Goal: Information Seeking & Learning: Learn about a topic

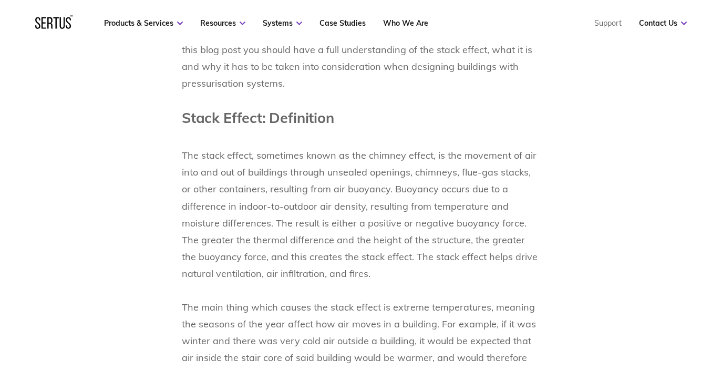
scroll to position [665, 0]
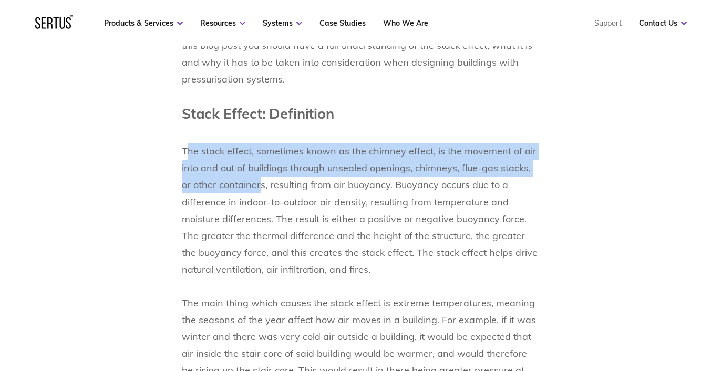
drag, startPoint x: 184, startPoint y: 151, endPoint x: 250, endPoint y: 179, distance: 71.1
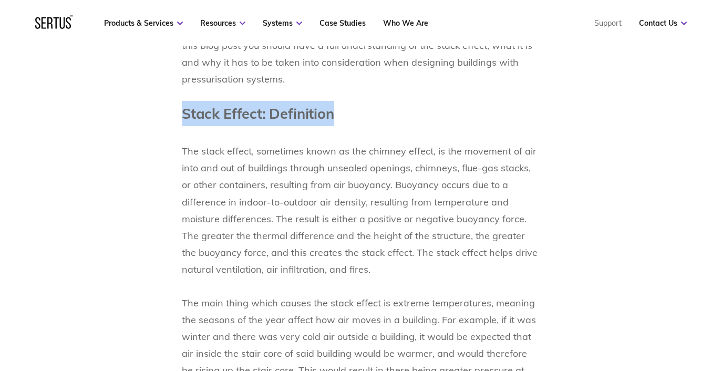
drag, startPoint x: 336, startPoint y: 115, endPoint x: 180, endPoint y: 120, distance: 156.7
copy h1 "Stack Effect: Definition"
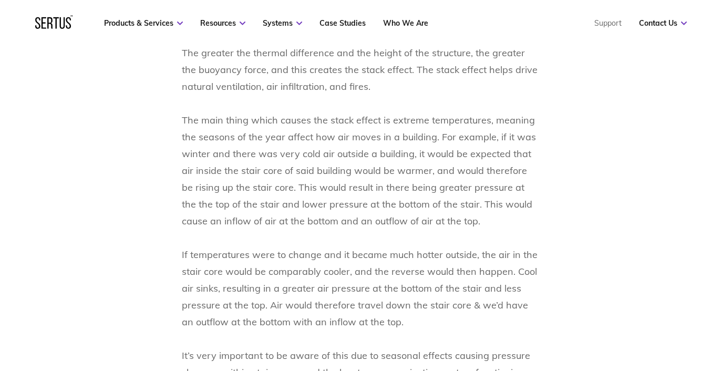
scroll to position [850, 0]
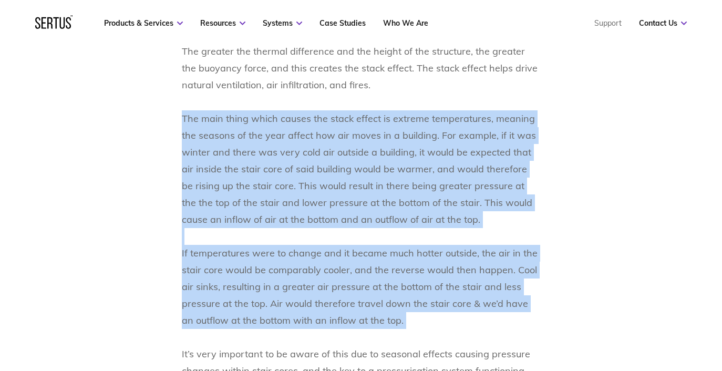
drag, startPoint x: 182, startPoint y: 117, endPoint x: 409, endPoint y: 334, distance: 314.5
click at [409, 334] on p "The stack effect, sometimes known as the chimney effect, is the movement of air…" at bounding box center [361, 211] width 358 height 539
copy p "The main thing which causes the stack effect is extreme temperatures, meaning t…"
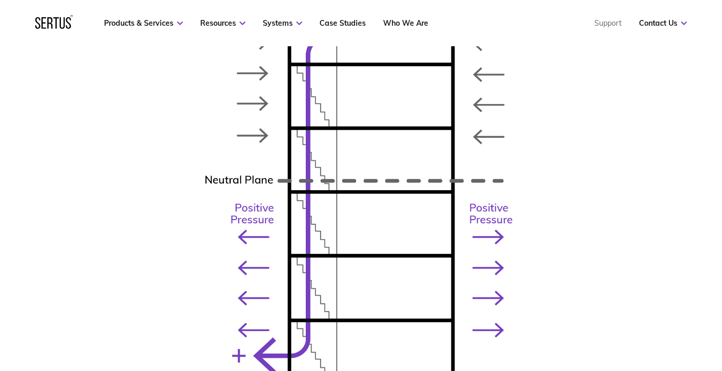
scroll to position [1819, 0]
